Goal: Information Seeking & Learning: Learn about a topic

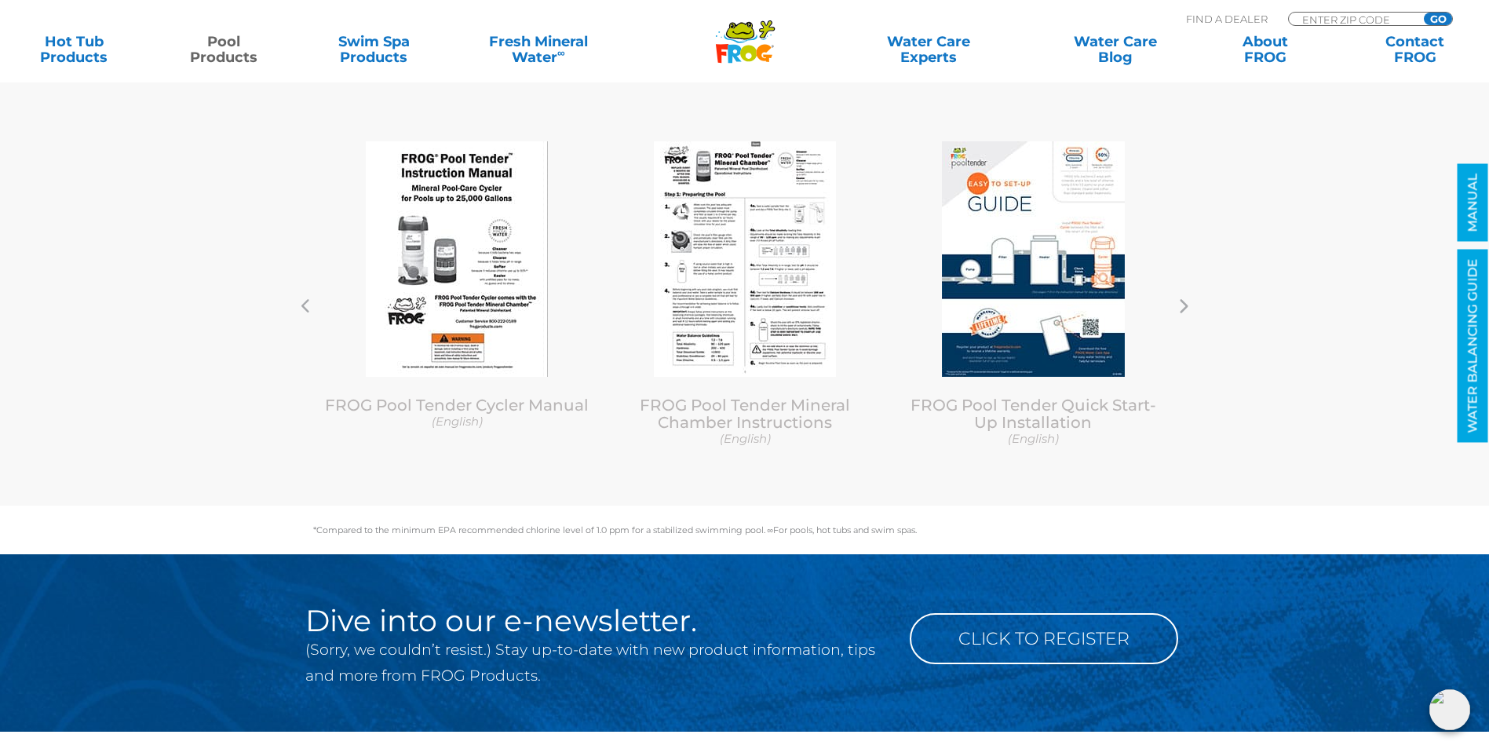
click at [495, 269] on img at bounding box center [457, 259] width 182 height 236
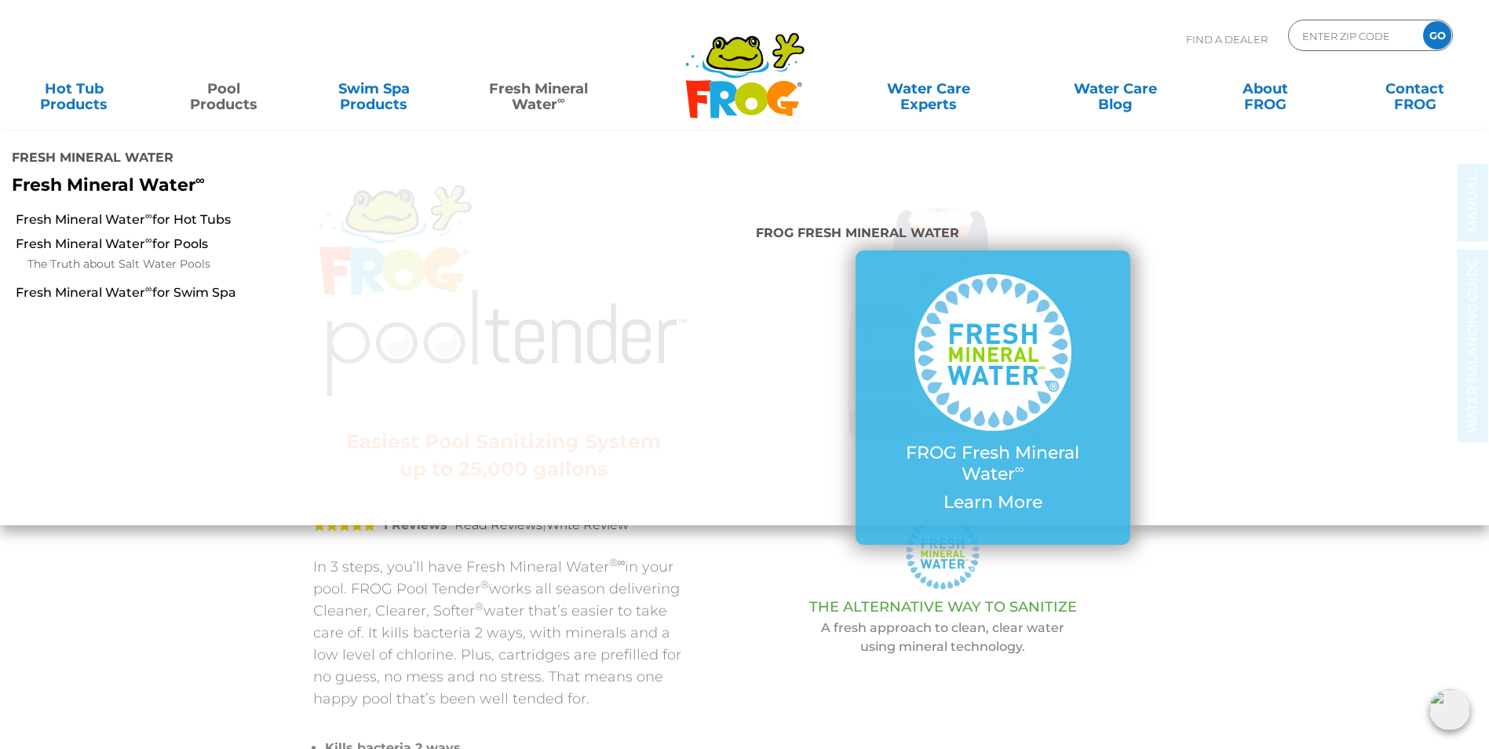
click at [551, 82] on link "Fresh Mineral Water ∞" at bounding box center [539, 88] width 146 height 31
click at [159, 261] on link "The Truth about Salt Water Pools" at bounding box center [261, 264] width 469 height 19
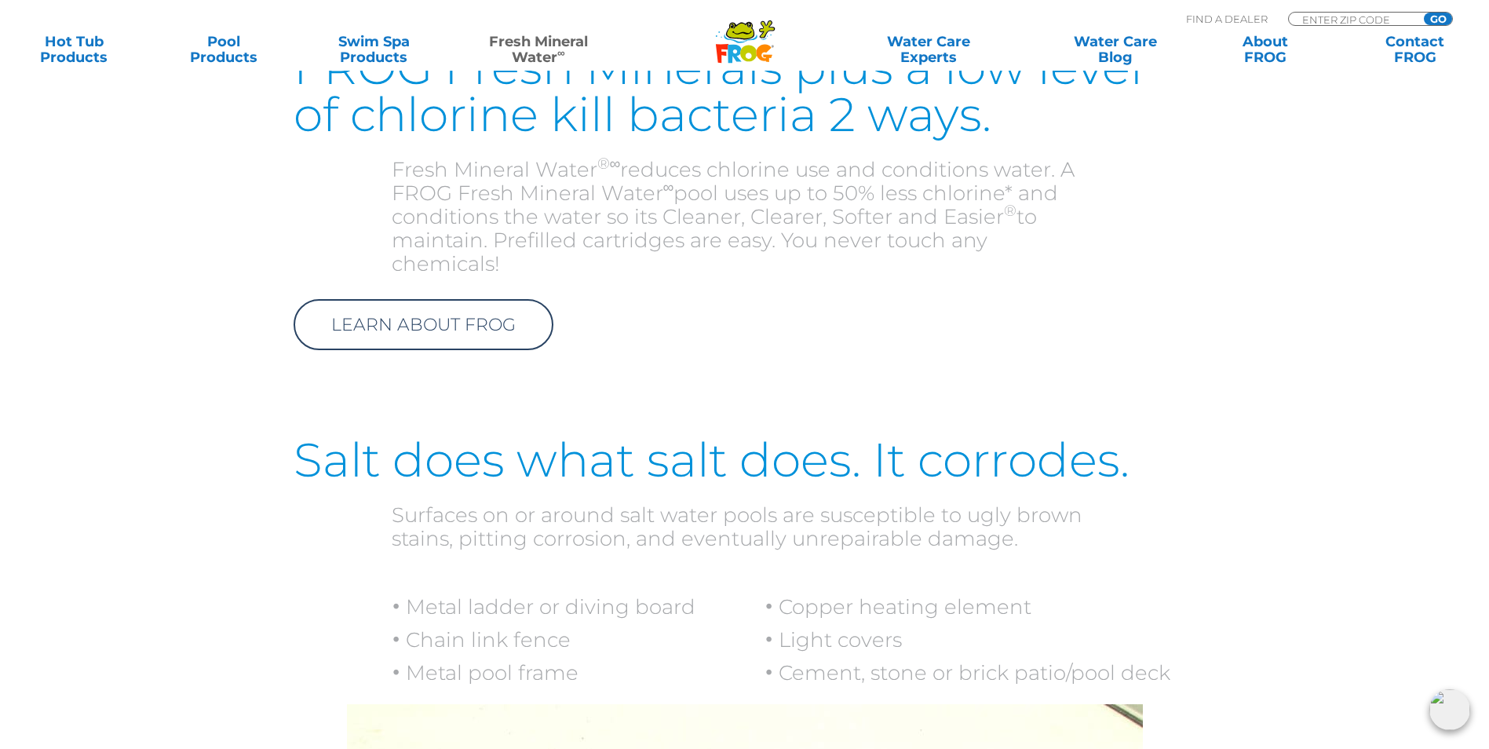
scroll to position [1933, 0]
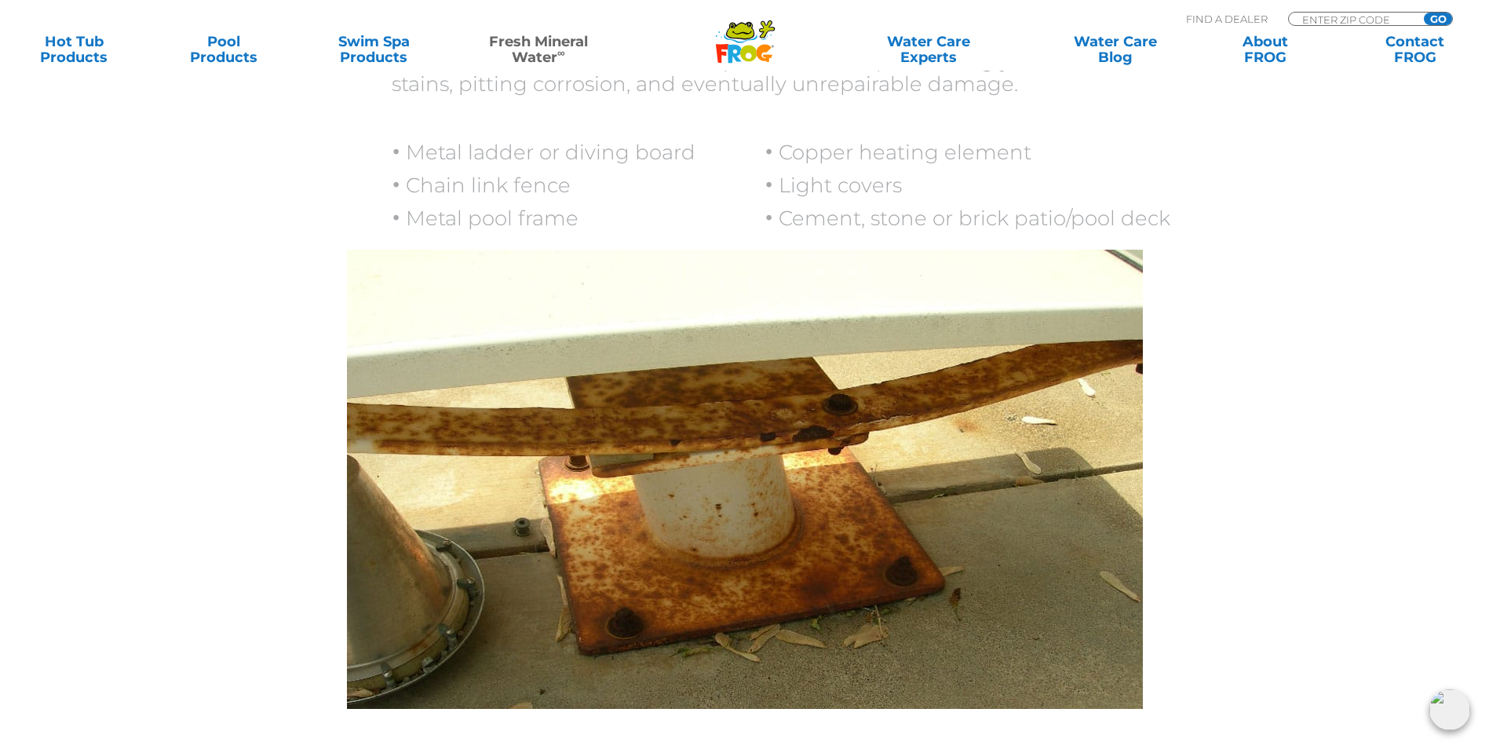
drag, startPoint x: 1478, startPoint y: 332, endPoint x: 1478, endPoint y: 365, distance: 33.0
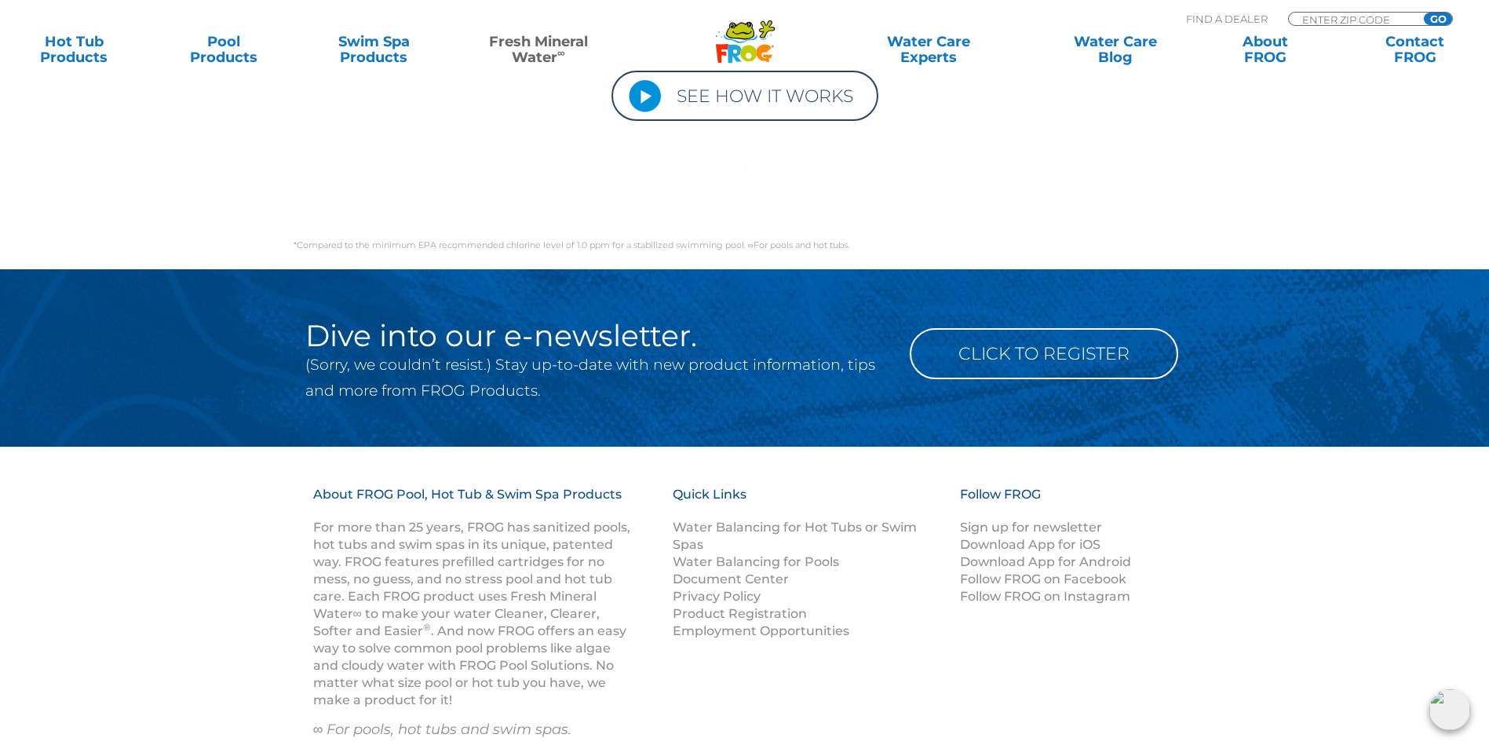
scroll to position [5513, 0]
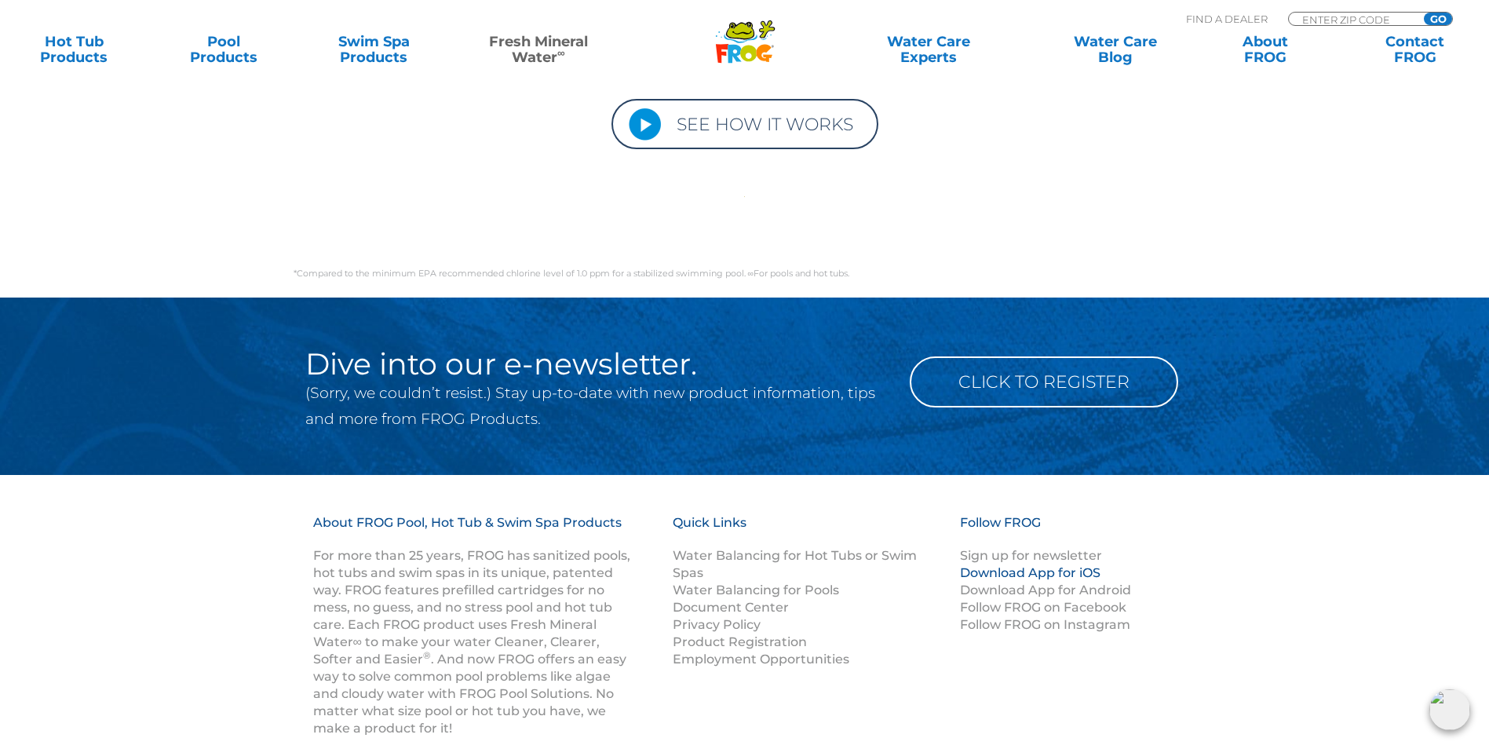
click at [1074, 565] on link "Download App for iOS" at bounding box center [1030, 572] width 141 height 15
click at [914, 664] on div "About FROG Pool, Hot Tub & Swim Spa Products For more than 25 years, FROG has s…" at bounding box center [745, 661] width 942 height 295
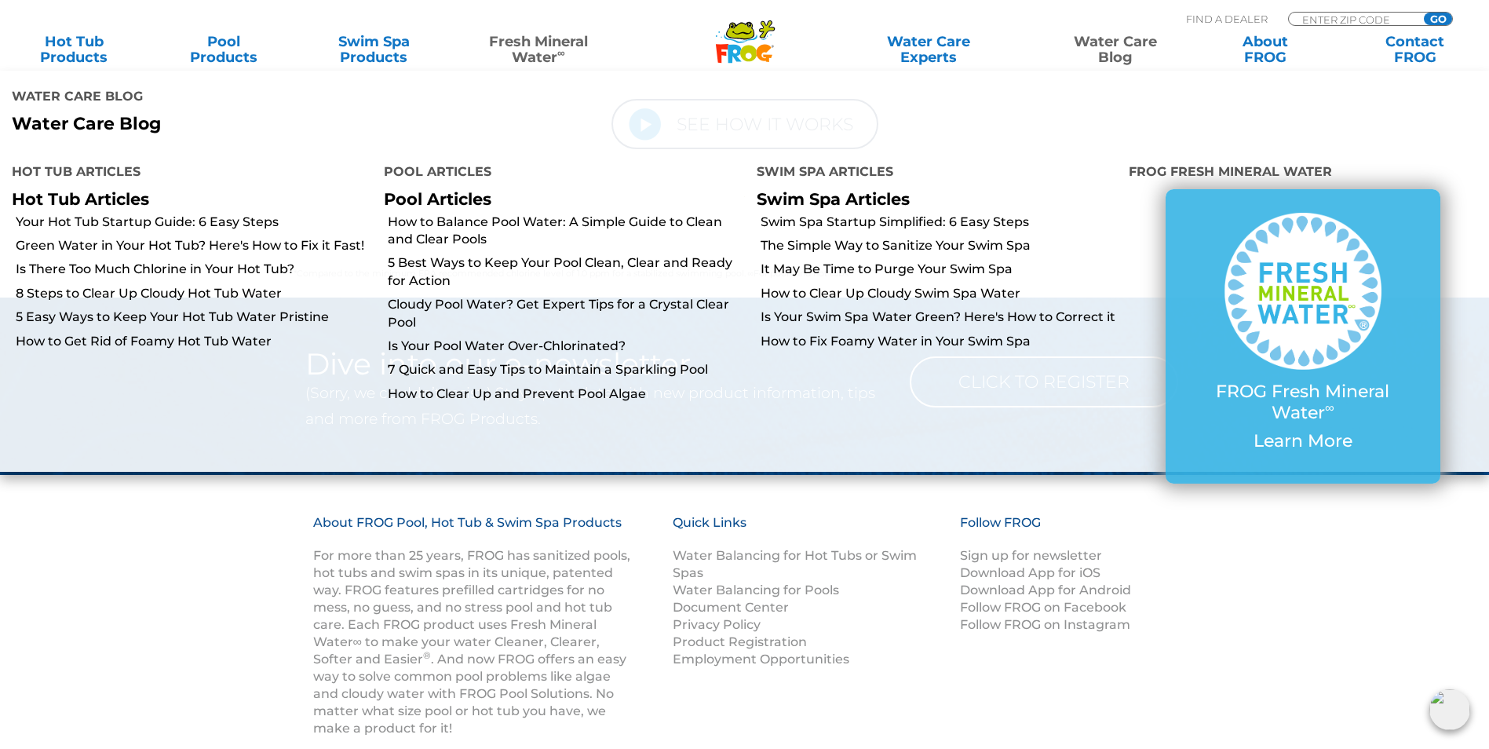
click at [1127, 39] on link "Water Care Blog" at bounding box center [1115, 49] width 117 height 31
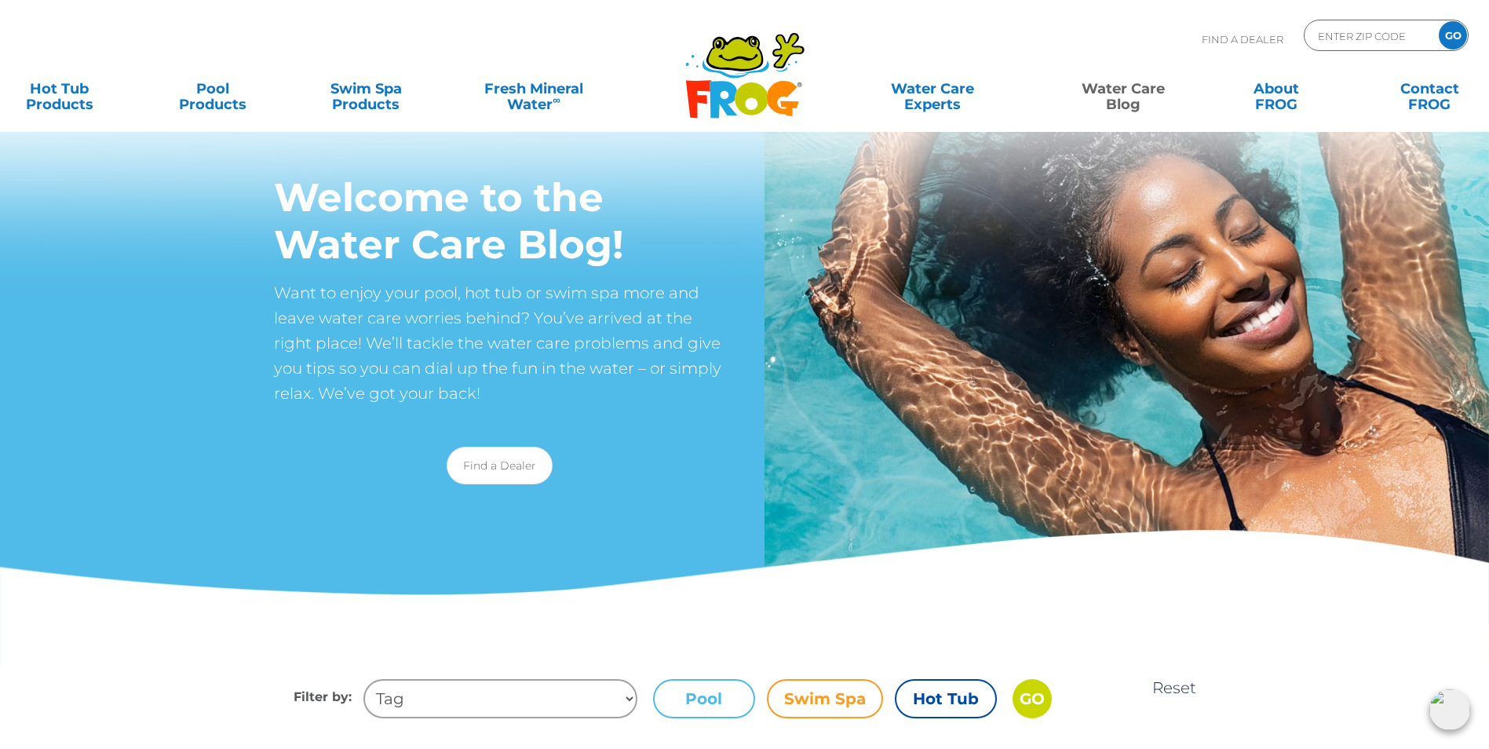
click at [718, 699] on label "Pool" at bounding box center [704, 698] width 102 height 39
click at [0, 0] on input "Pool" at bounding box center [0, 0] width 0 height 0
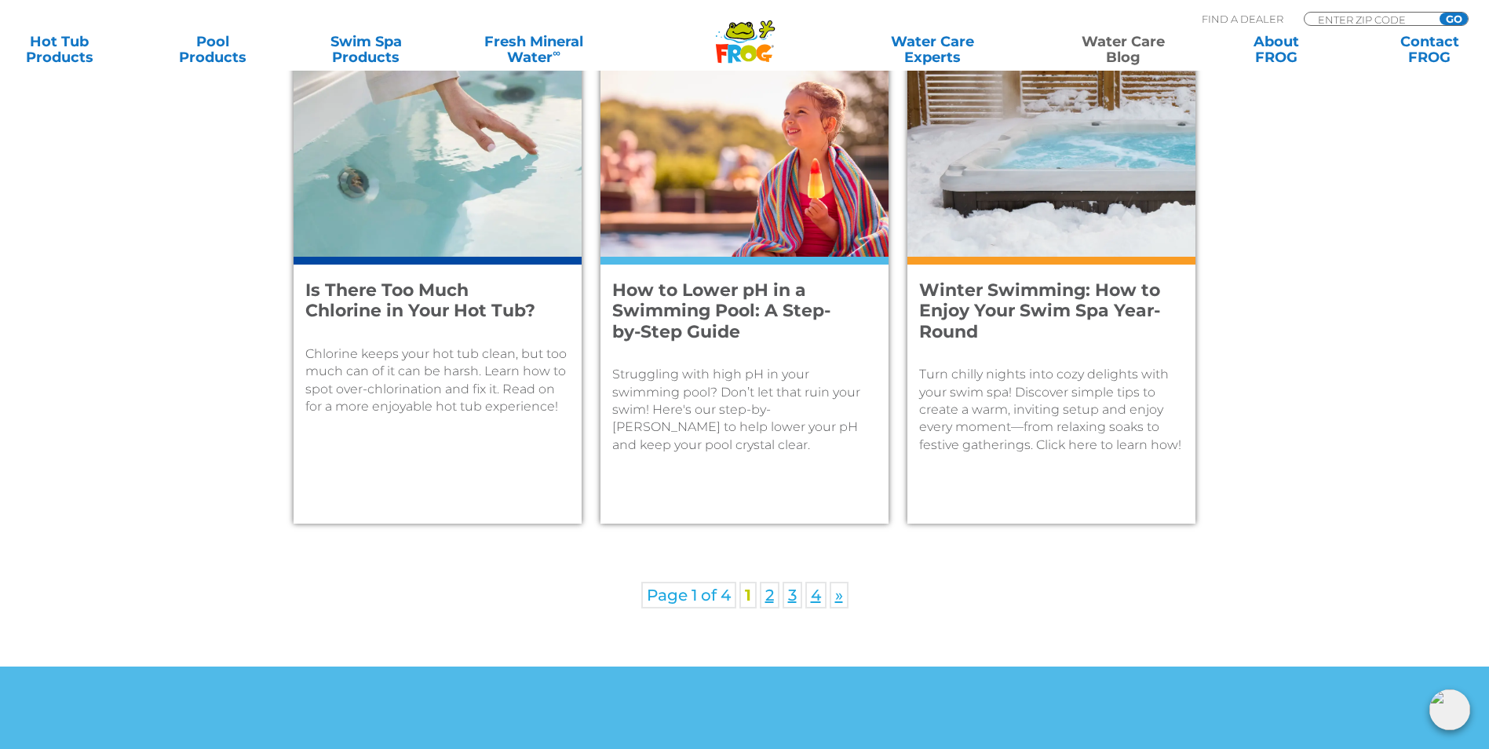
scroll to position [2227, 0]
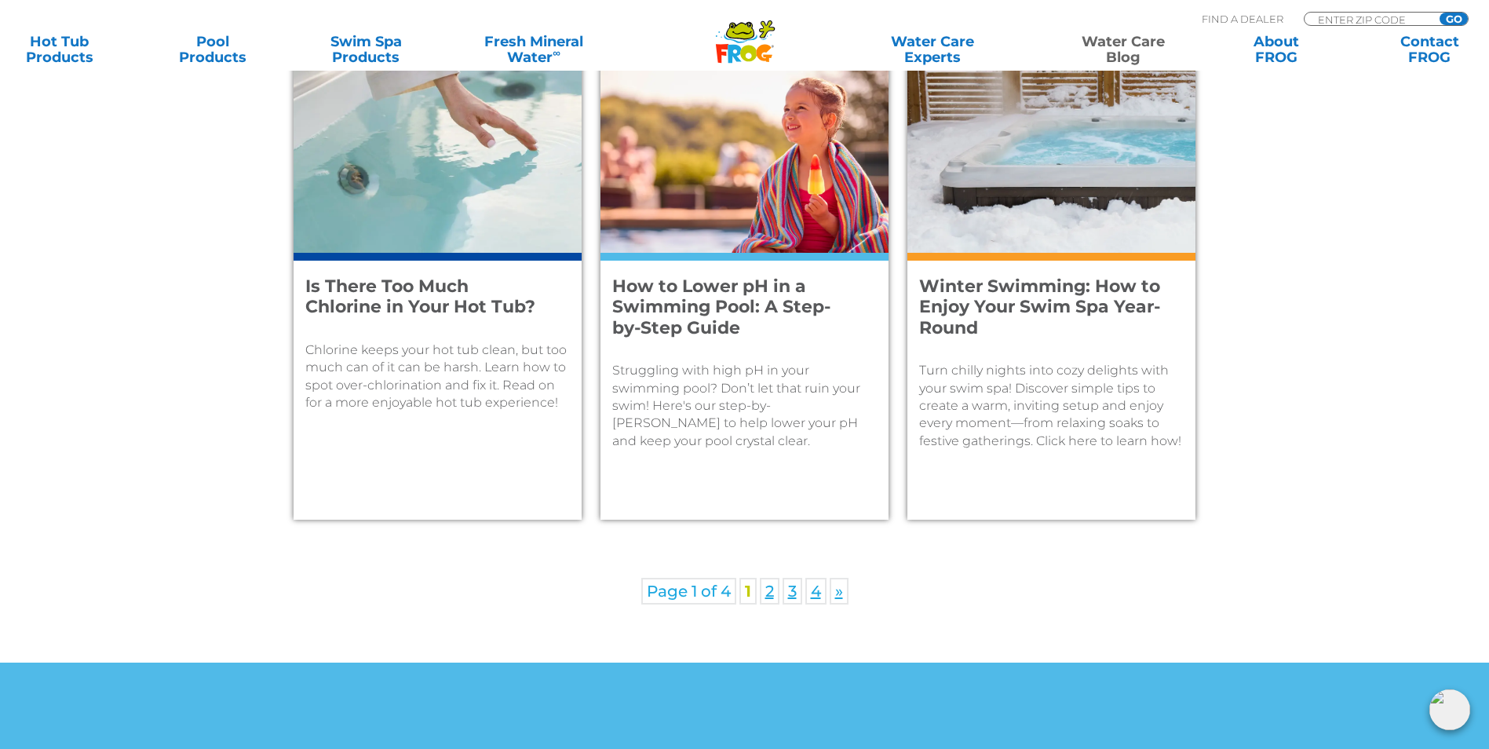
click at [743, 305] on h4 "How to Lower pH in a Swimming Pool: A Step-by-Step Guide" at bounding box center [733, 307] width 243 height 62
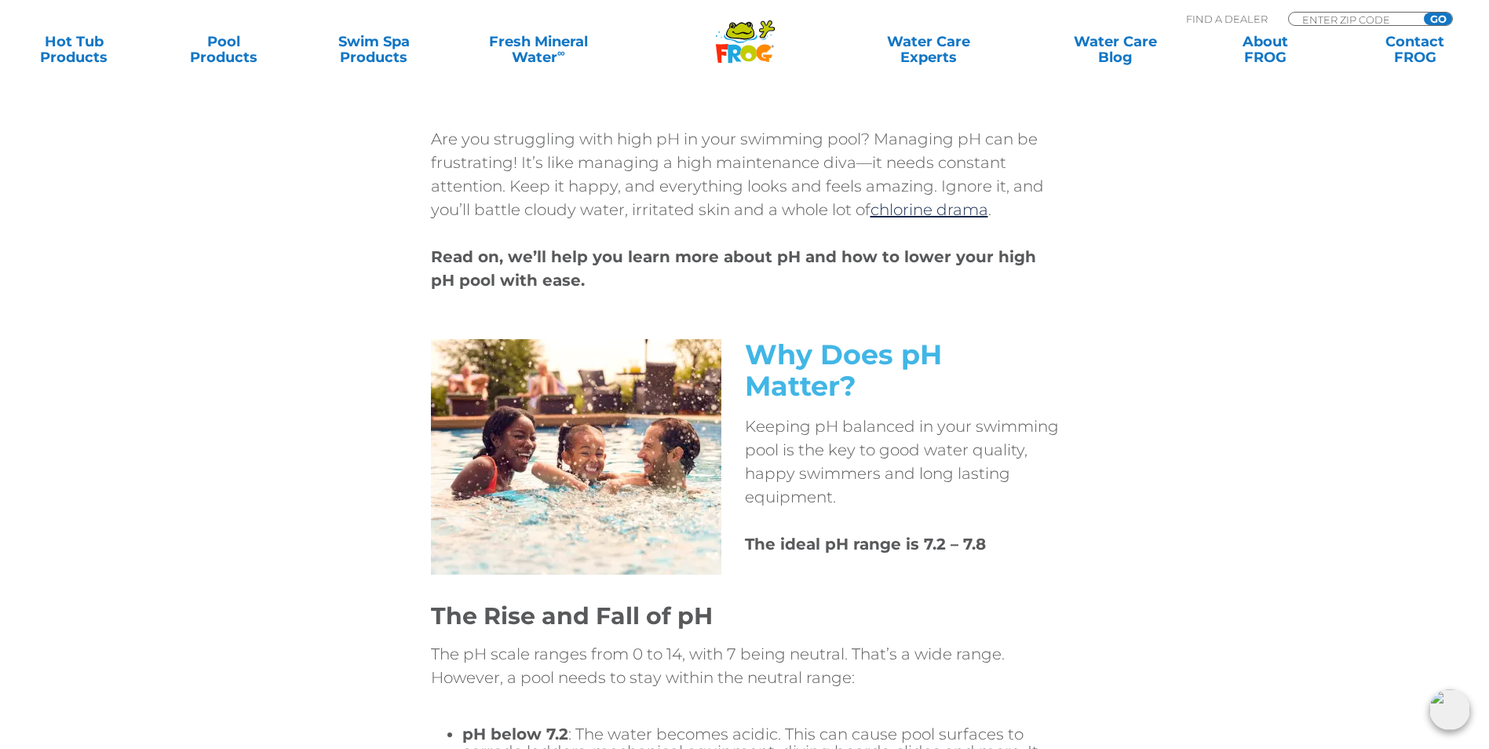
scroll to position [637, 0]
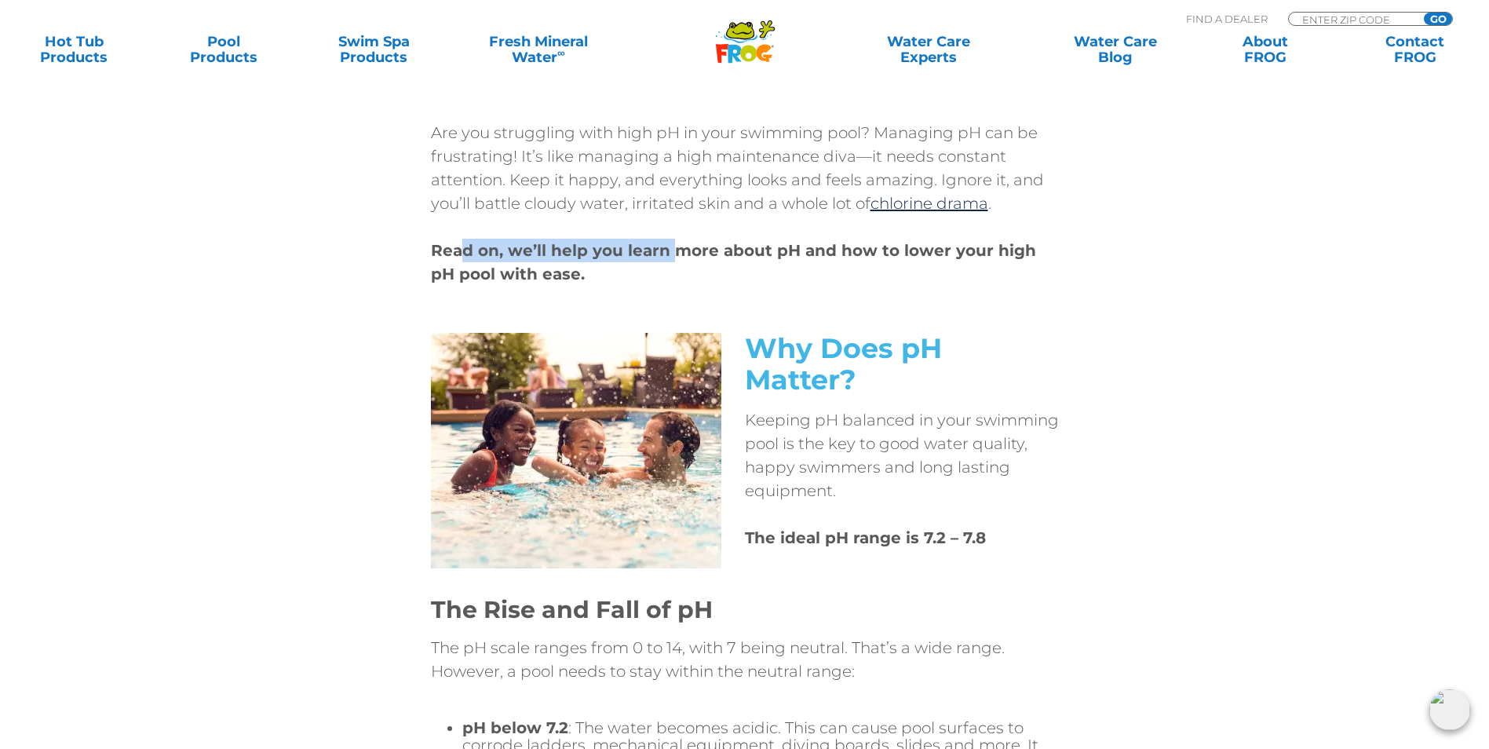
click at [679, 225] on div "Are you struggling with high pH in your swimming pool? Managing pH can be frust…" at bounding box center [745, 203] width 628 height 165
click at [1138, 261] on div "Are you struggling with high pH in your swimming pool? Managing pH can be frust…" at bounding box center [745, 227] width 942 height 212
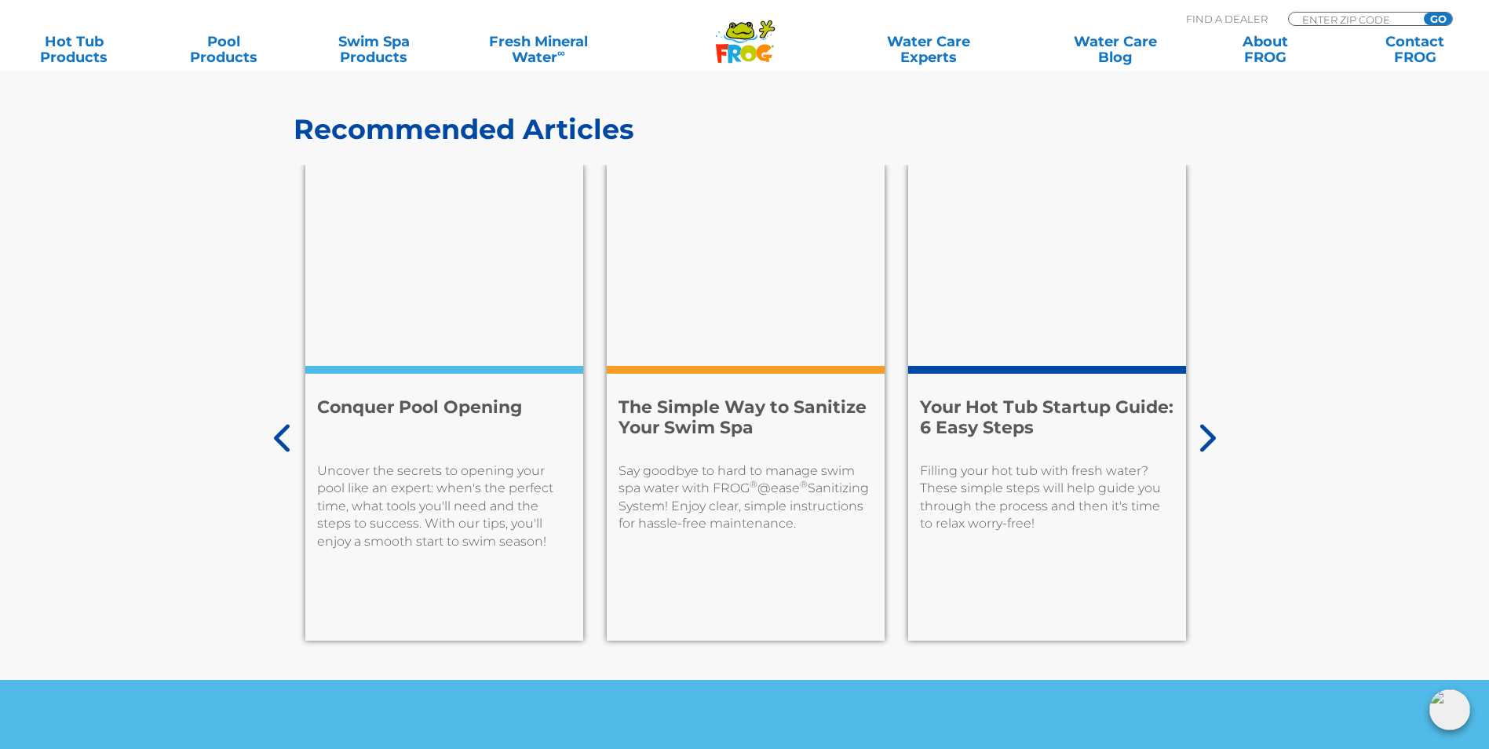
scroll to position [5911, 0]
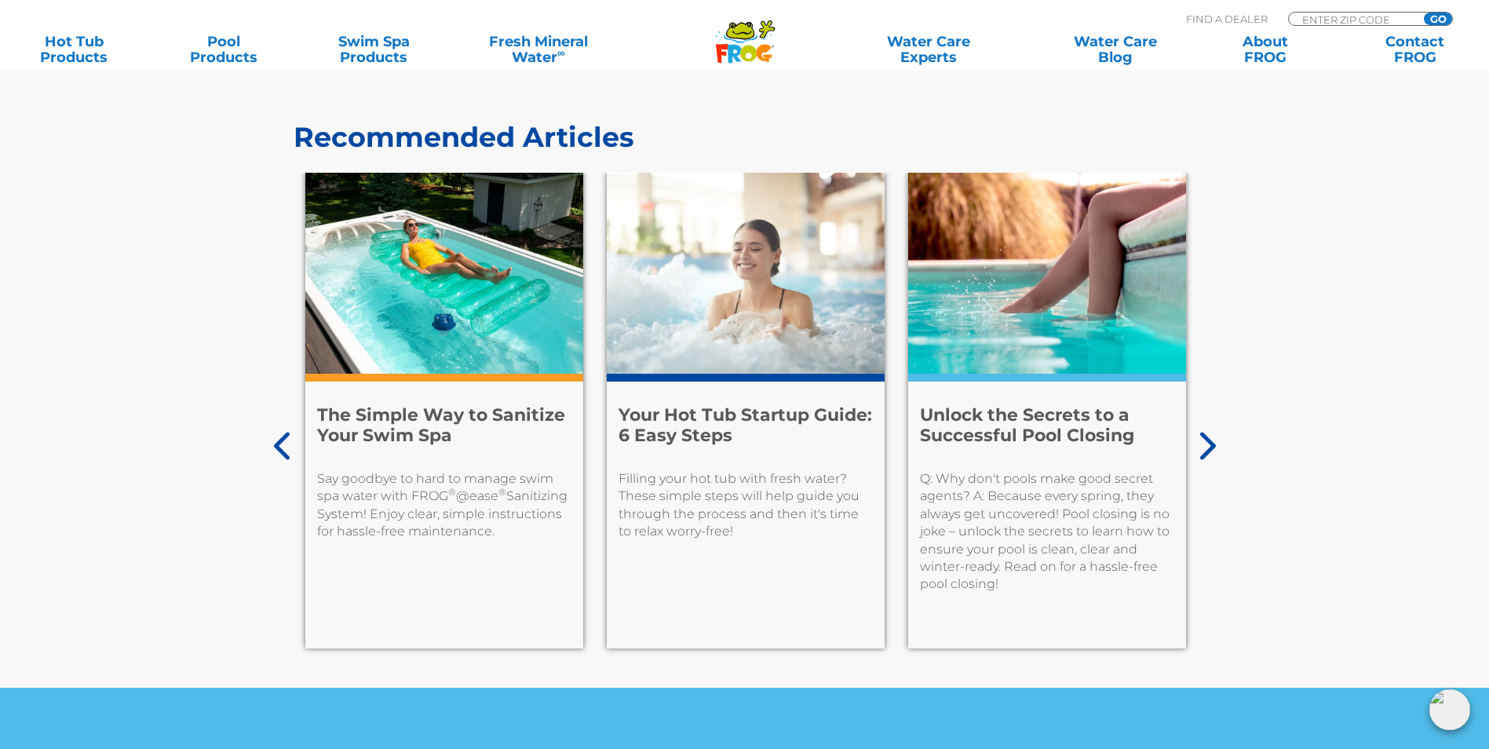
click at [279, 433] on icon at bounding box center [282, 446] width 16 height 27
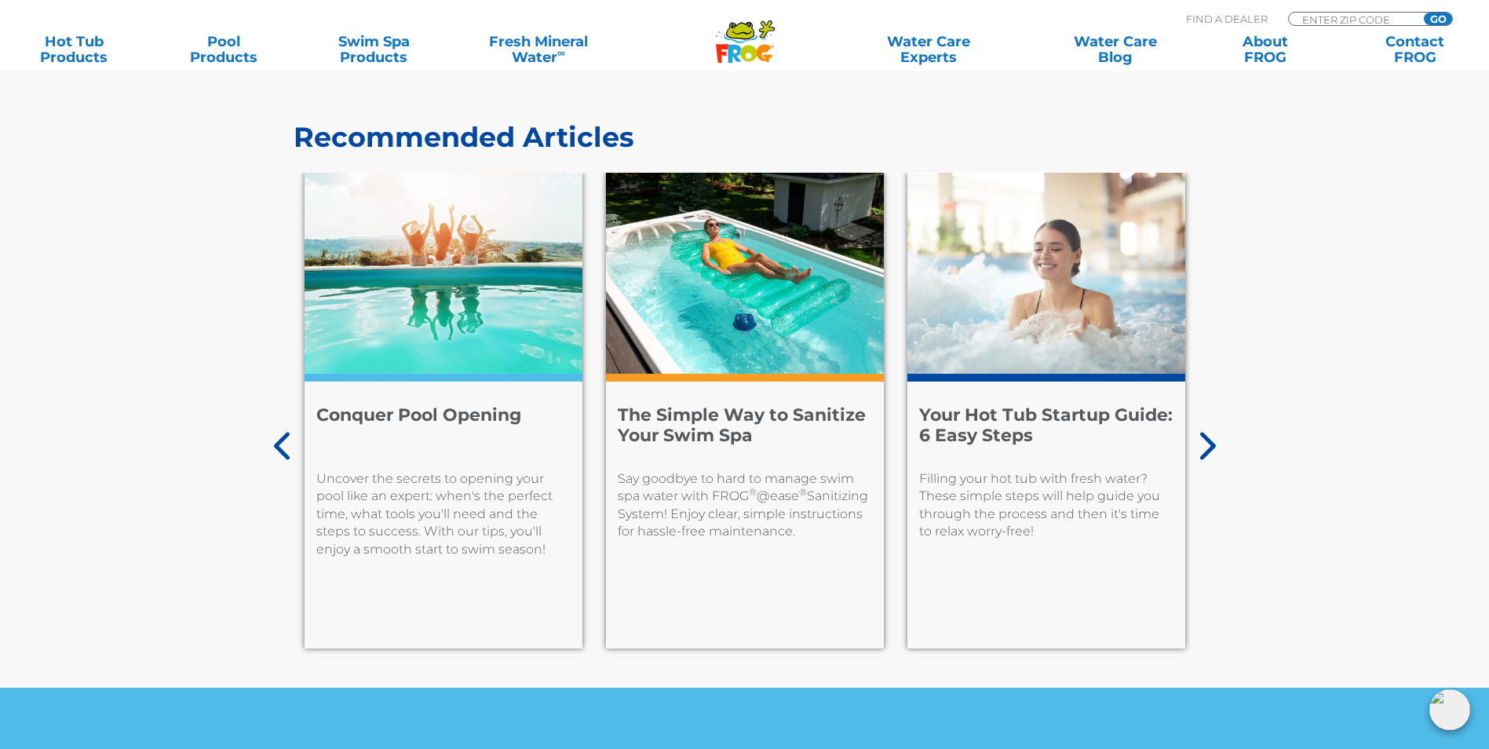
click at [444, 405] on h4 "Conquer Pool Opening" at bounding box center [443, 426] width 254 height 42
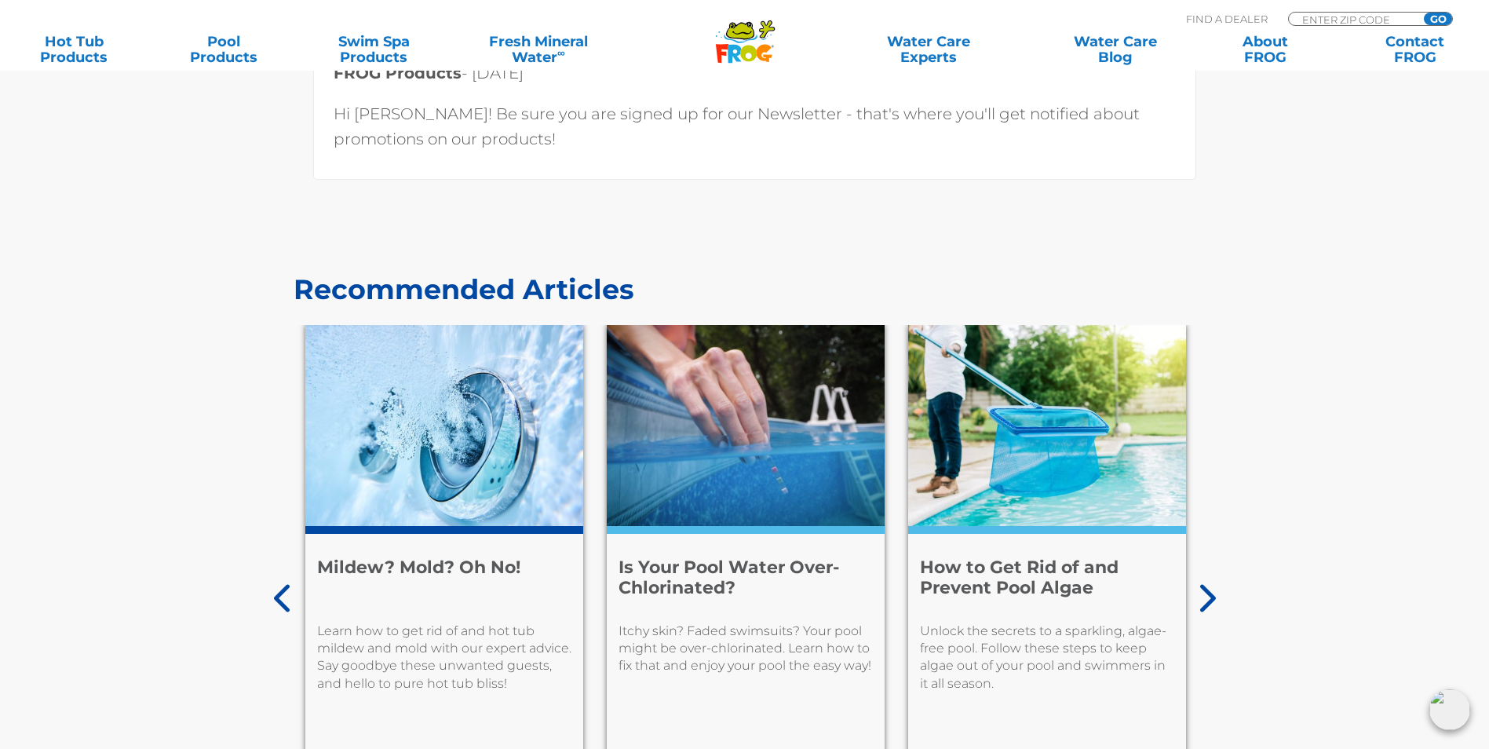
scroll to position [6230, 0]
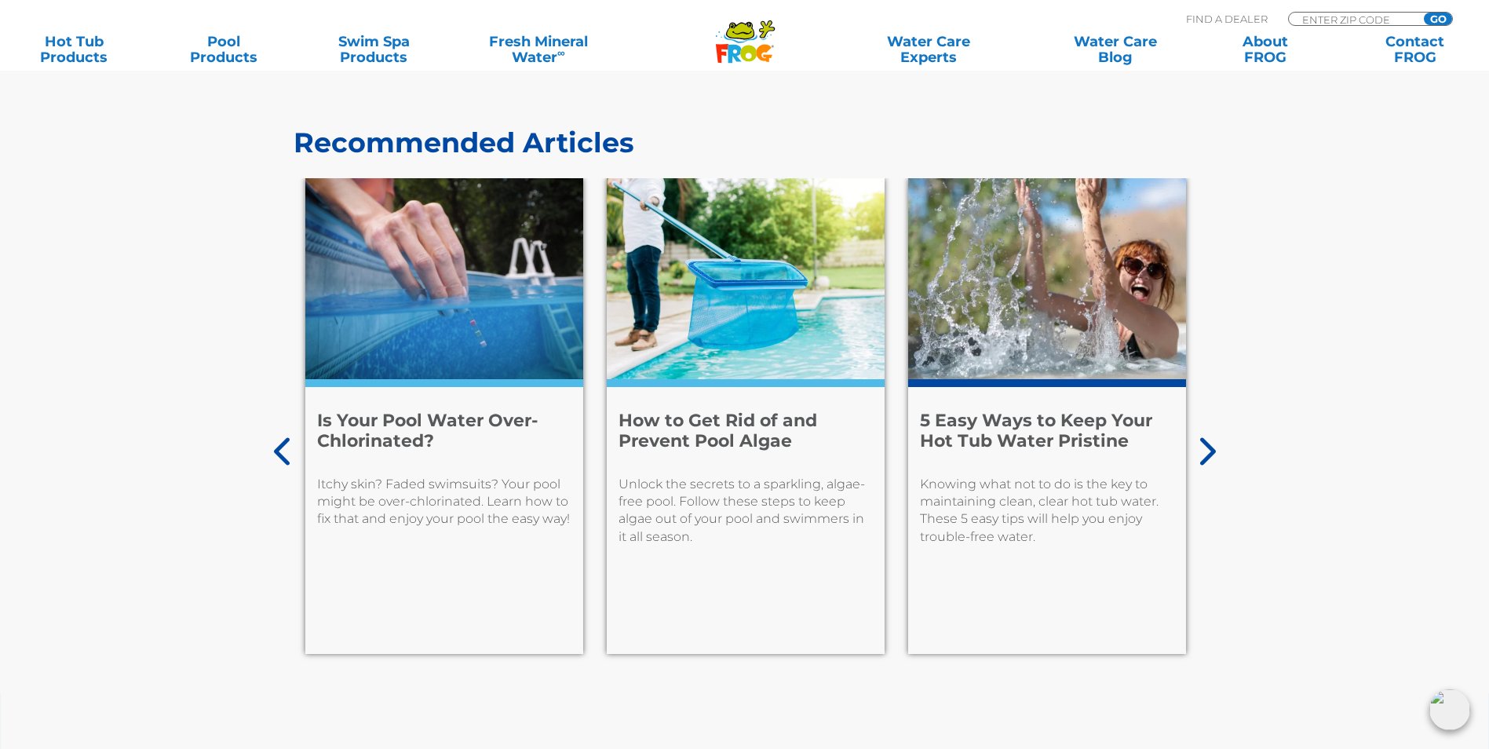
click at [1211, 439] on icon at bounding box center [1206, 451] width 20 height 31
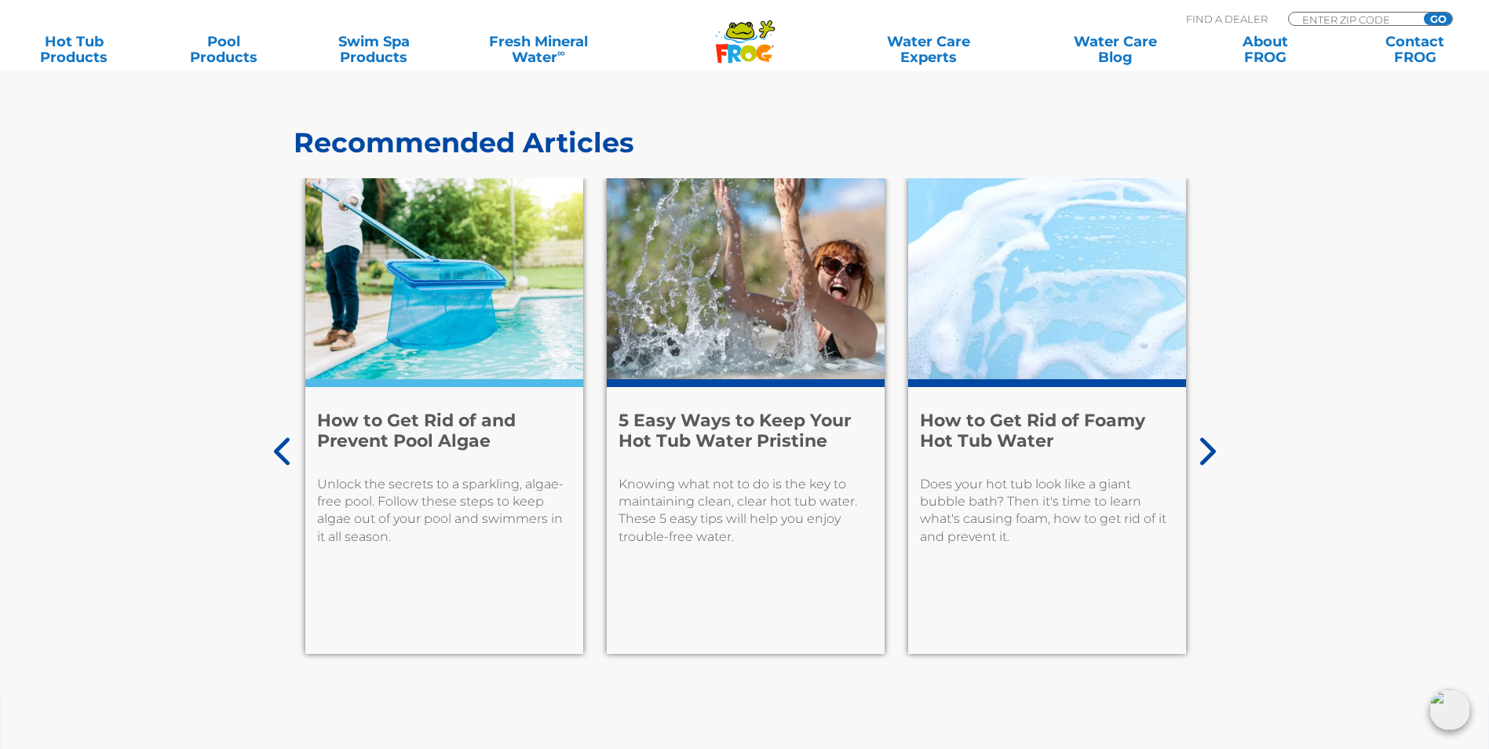
click at [1209, 442] on icon at bounding box center [1206, 451] width 20 height 31
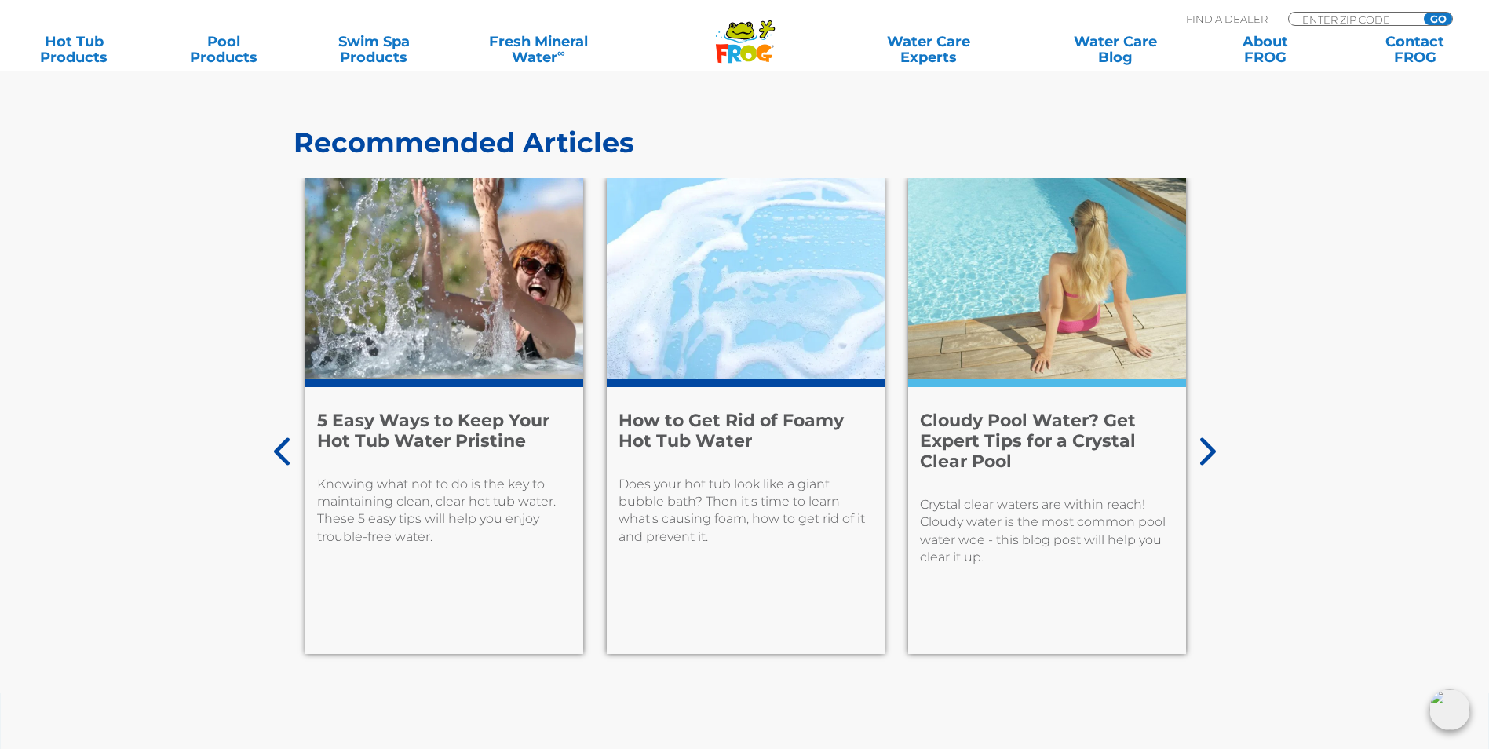
click at [1209, 442] on icon at bounding box center [1206, 451] width 20 height 31
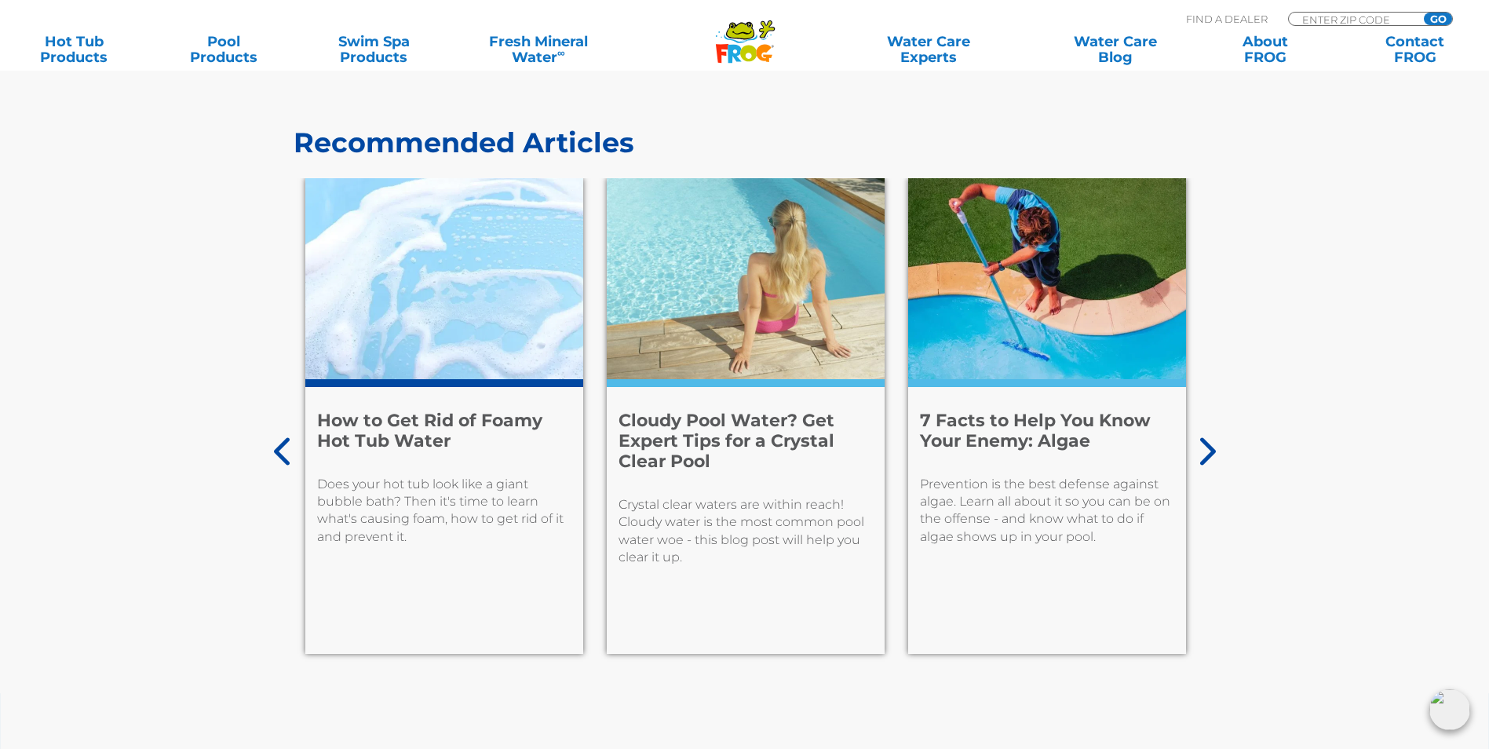
click at [1209, 442] on icon at bounding box center [1206, 451] width 20 height 31
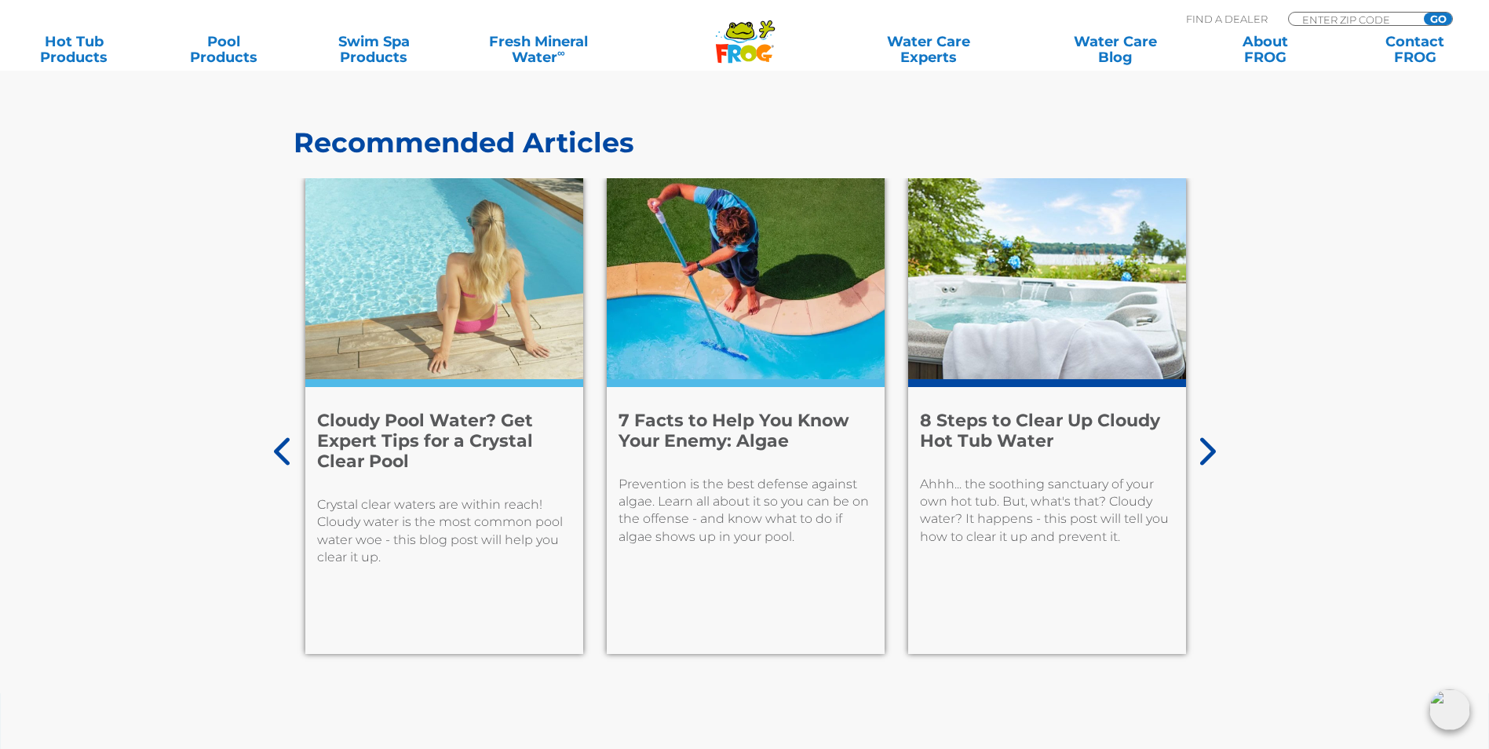
click at [1209, 442] on icon at bounding box center [1206, 451] width 20 height 31
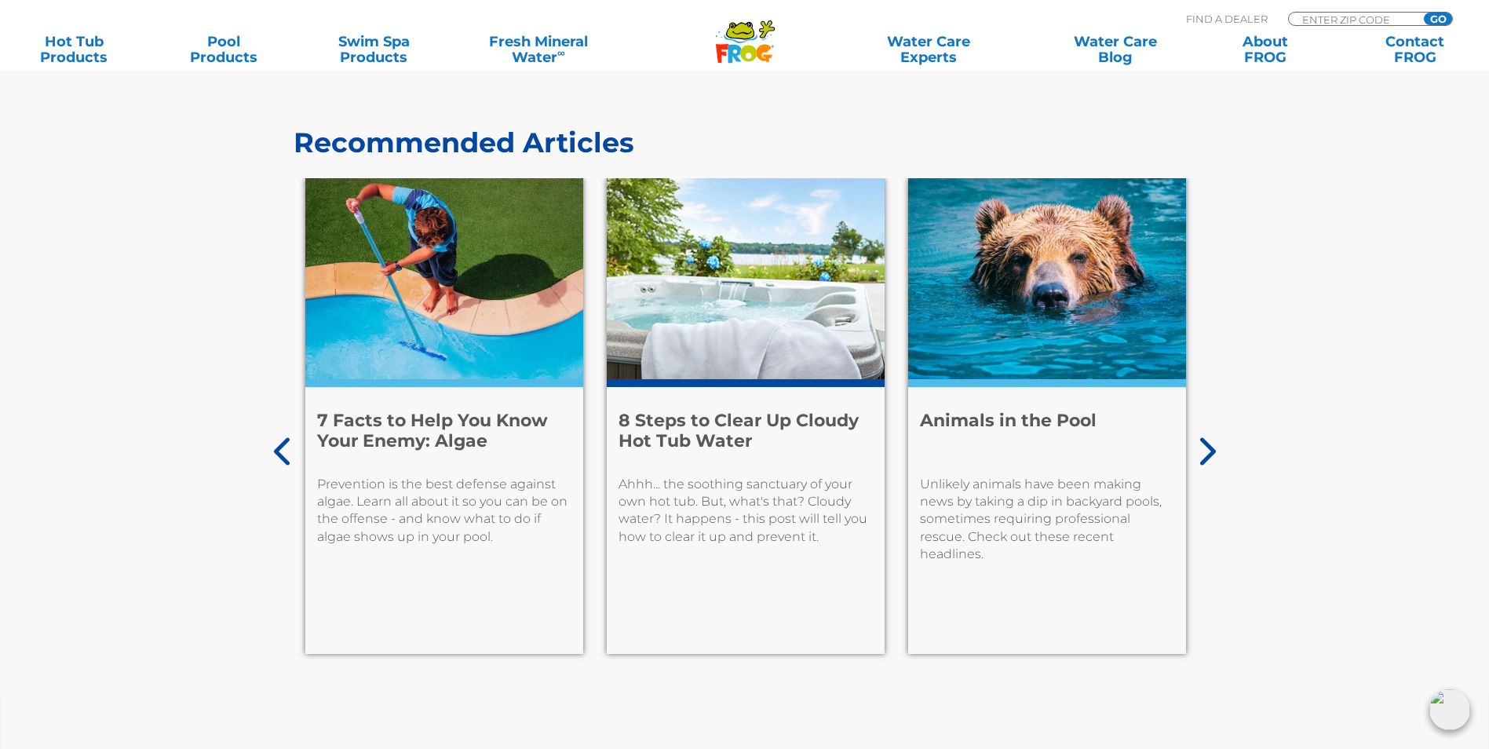
click at [1209, 442] on icon at bounding box center [1206, 451] width 20 height 31
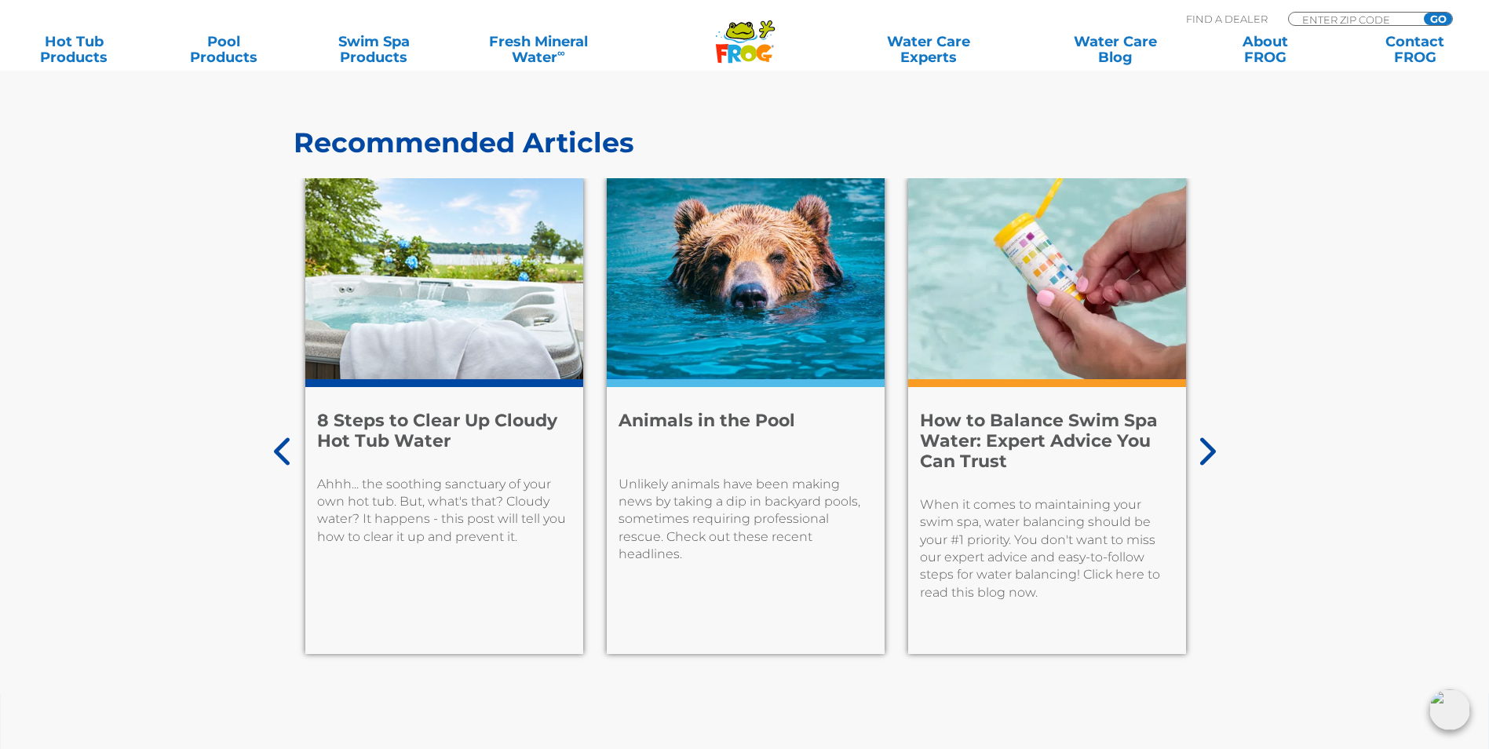
click at [1209, 442] on icon at bounding box center [1206, 451] width 20 height 31
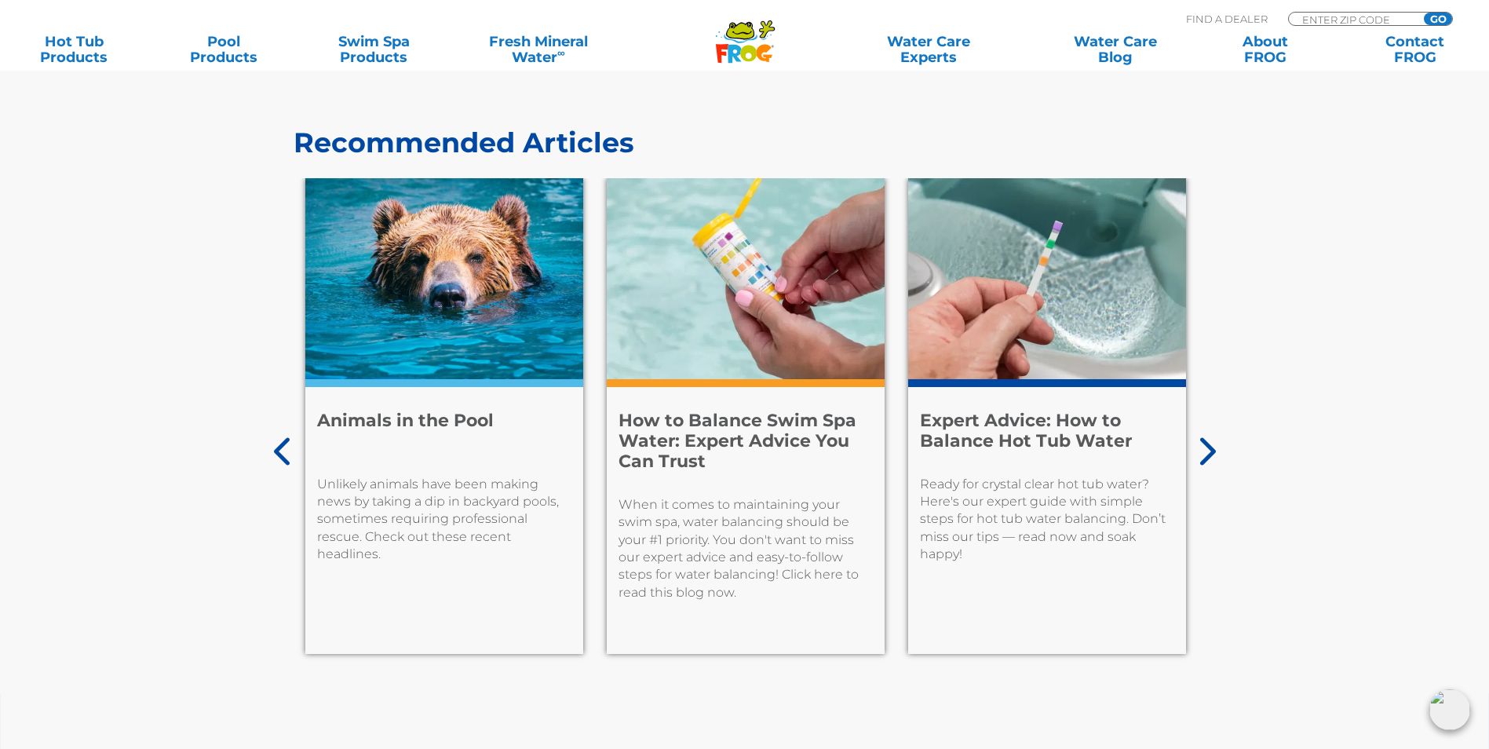
click at [1209, 442] on icon at bounding box center [1206, 451] width 20 height 31
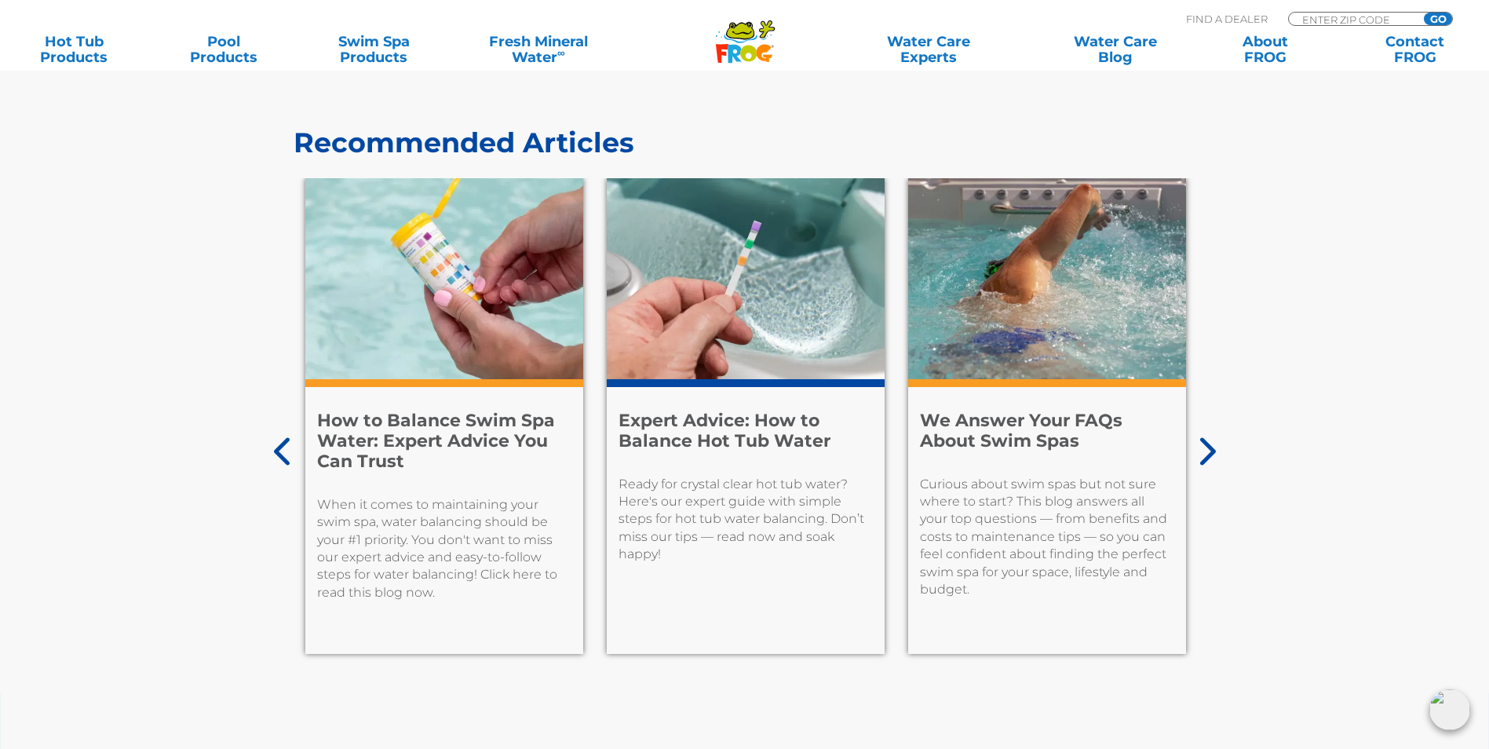
click at [1209, 442] on icon at bounding box center [1206, 451] width 20 height 31
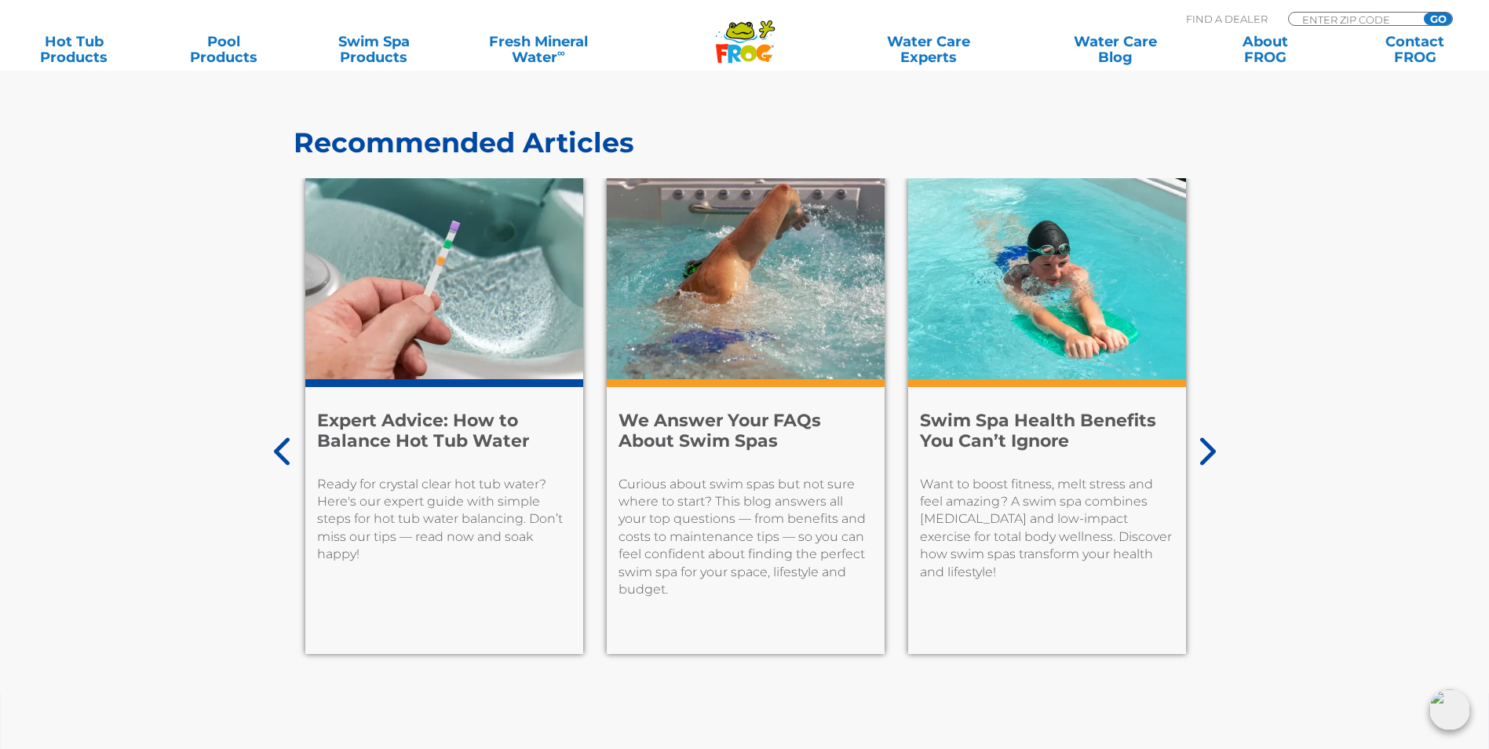
click at [1209, 442] on icon at bounding box center [1206, 451] width 20 height 31
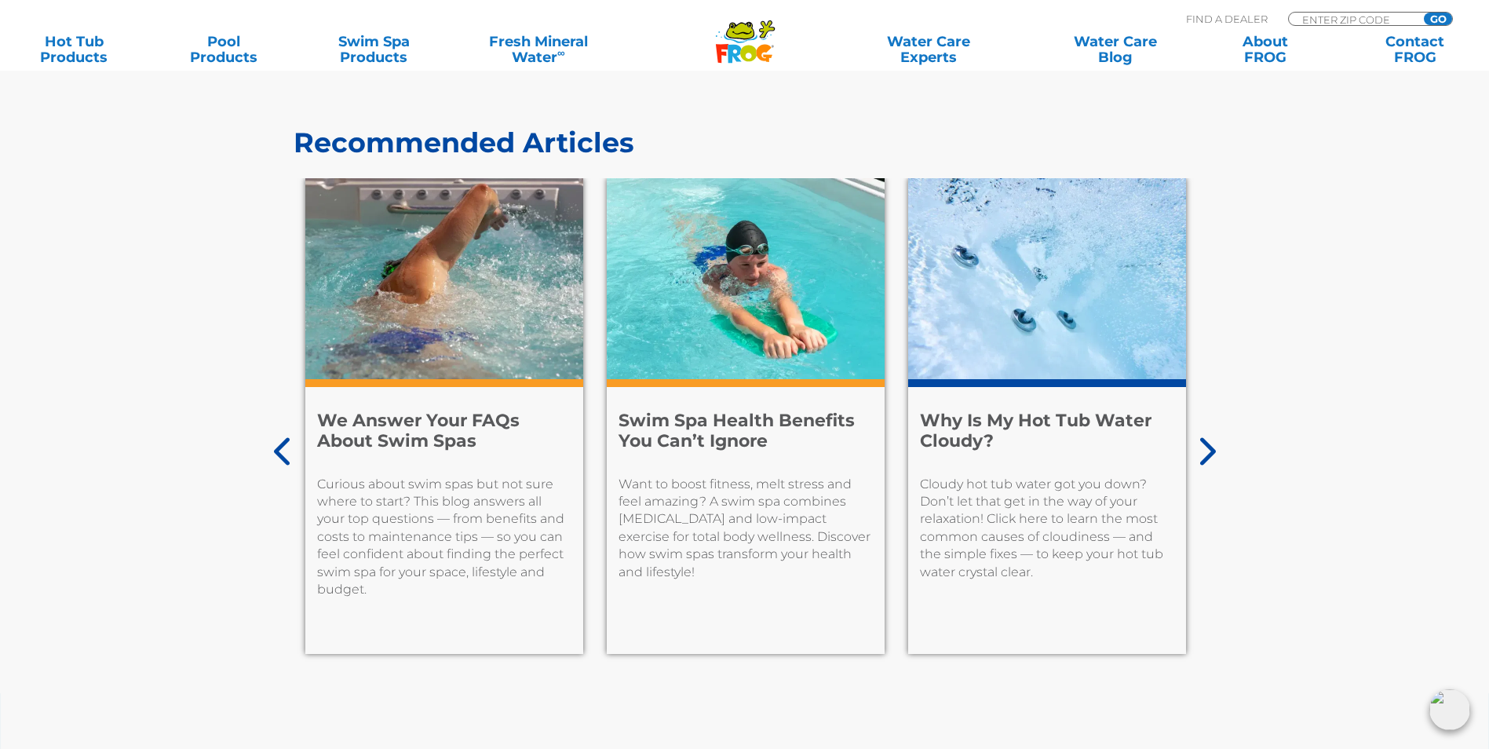
click at [1209, 442] on icon at bounding box center [1206, 451] width 20 height 31
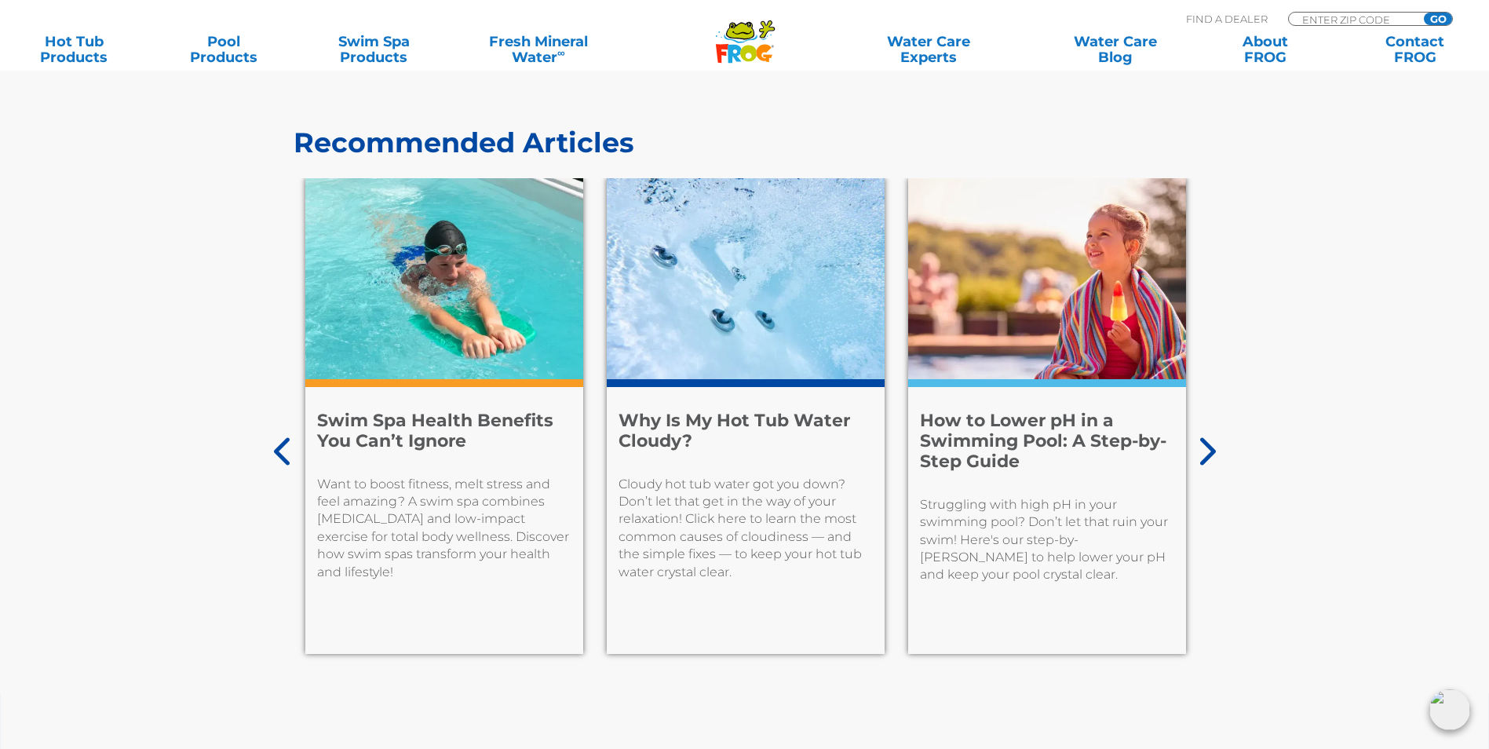
click at [1209, 442] on icon at bounding box center [1206, 451] width 20 height 31
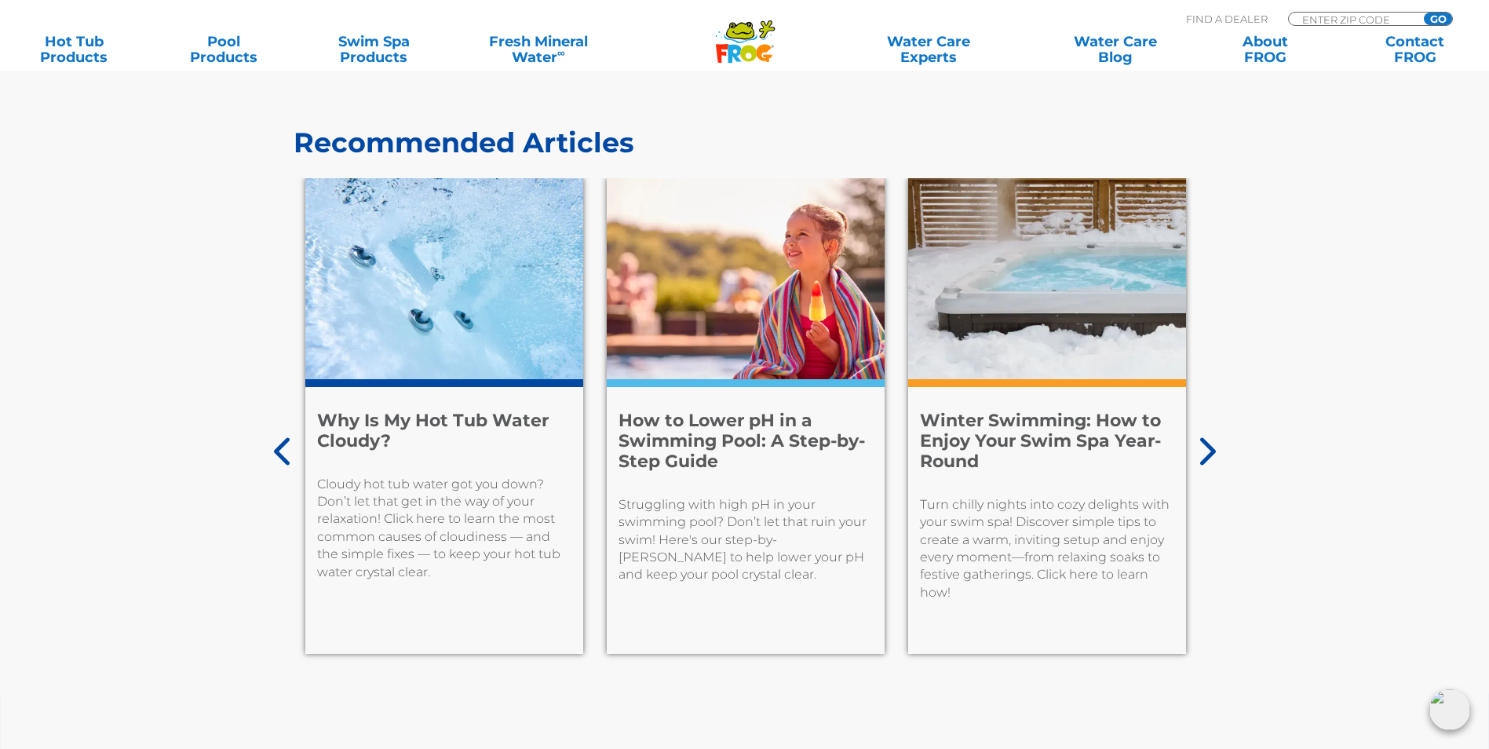
click at [1209, 442] on icon at bounding box center [1206, 451] width 20 height 31
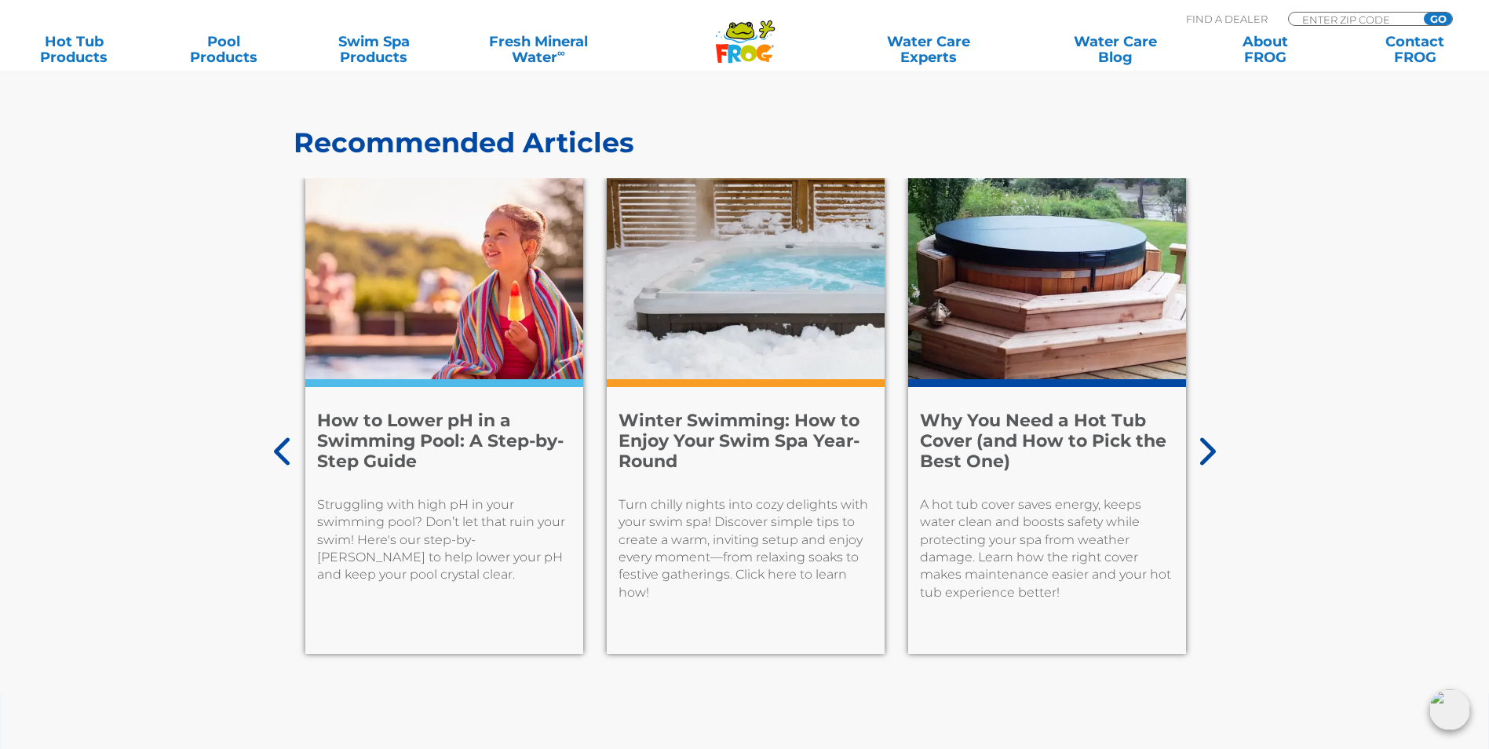
click at [1209, 444] on icon at bounding box center [1206, 451] width 20 height 31
